Goal: Information Seeking & Learning: Find specific fact

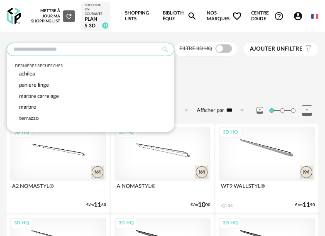
click at [50, 51] on input "text" at bounding box center [90, 49] width 167 height 13
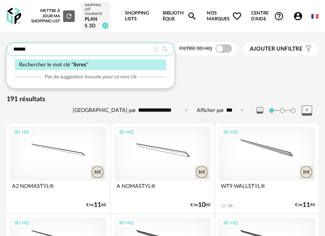
type input "******"
type input "**********"
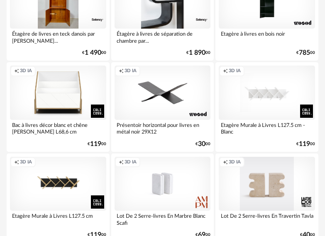
scroll to position [705, 0]
